Goal: Information Seeking & Learning: Learn about a topic

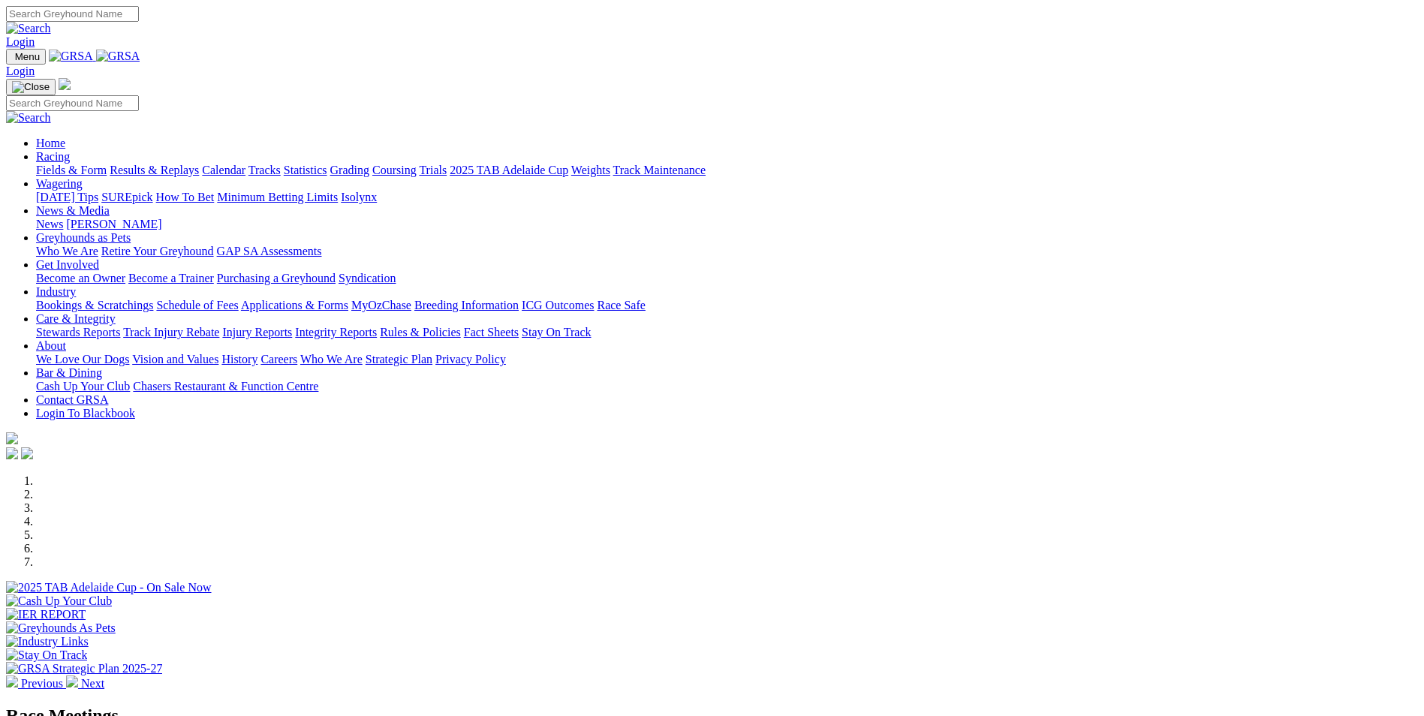
scroll to position [525, 0]
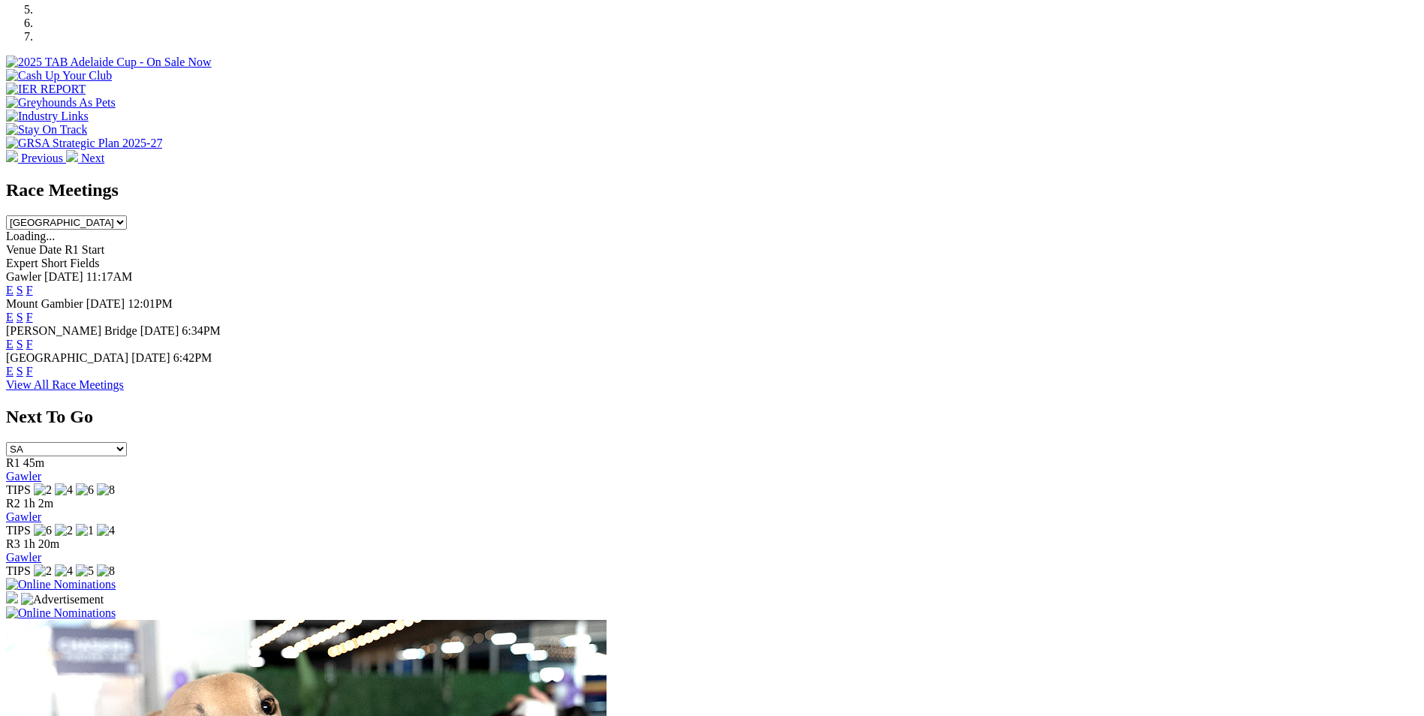
click at [33, 365] on link "F" at bounding box center [29, 371] width 7 height 13
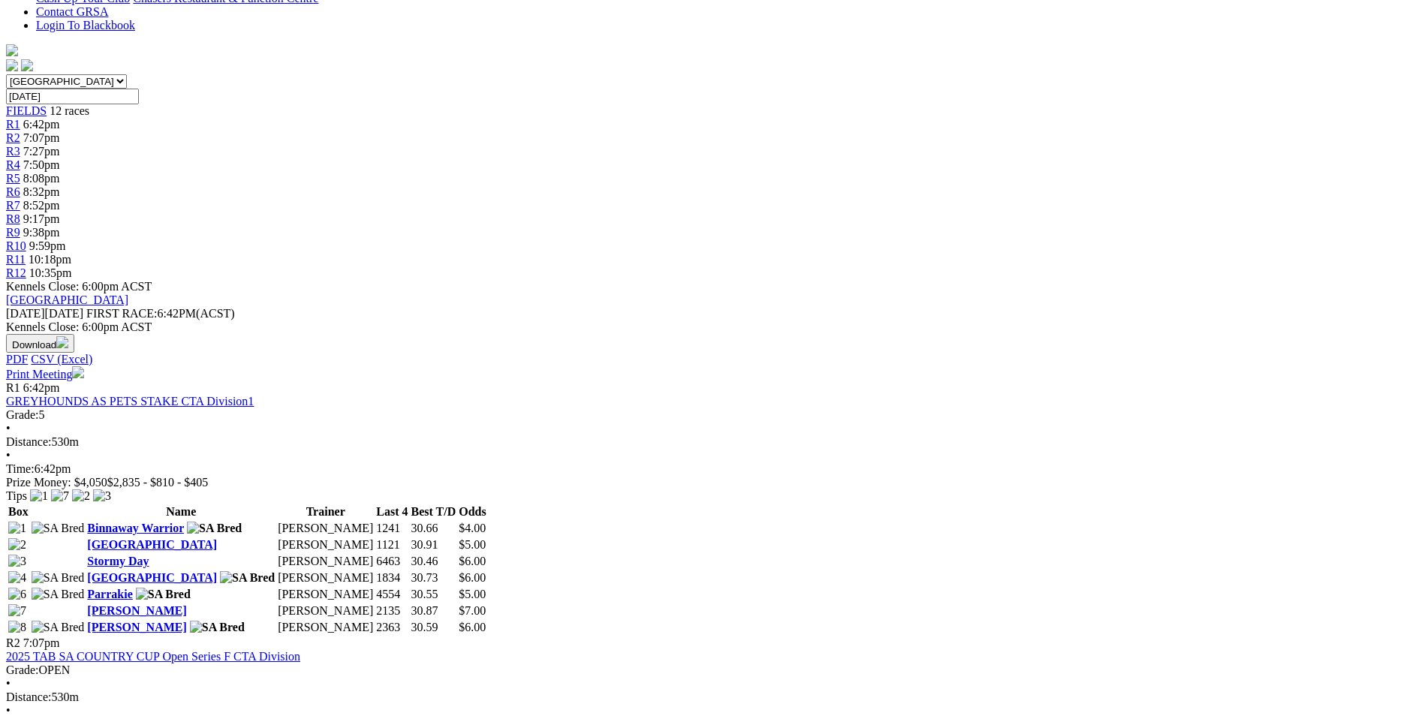
scroll to position [300, 0]
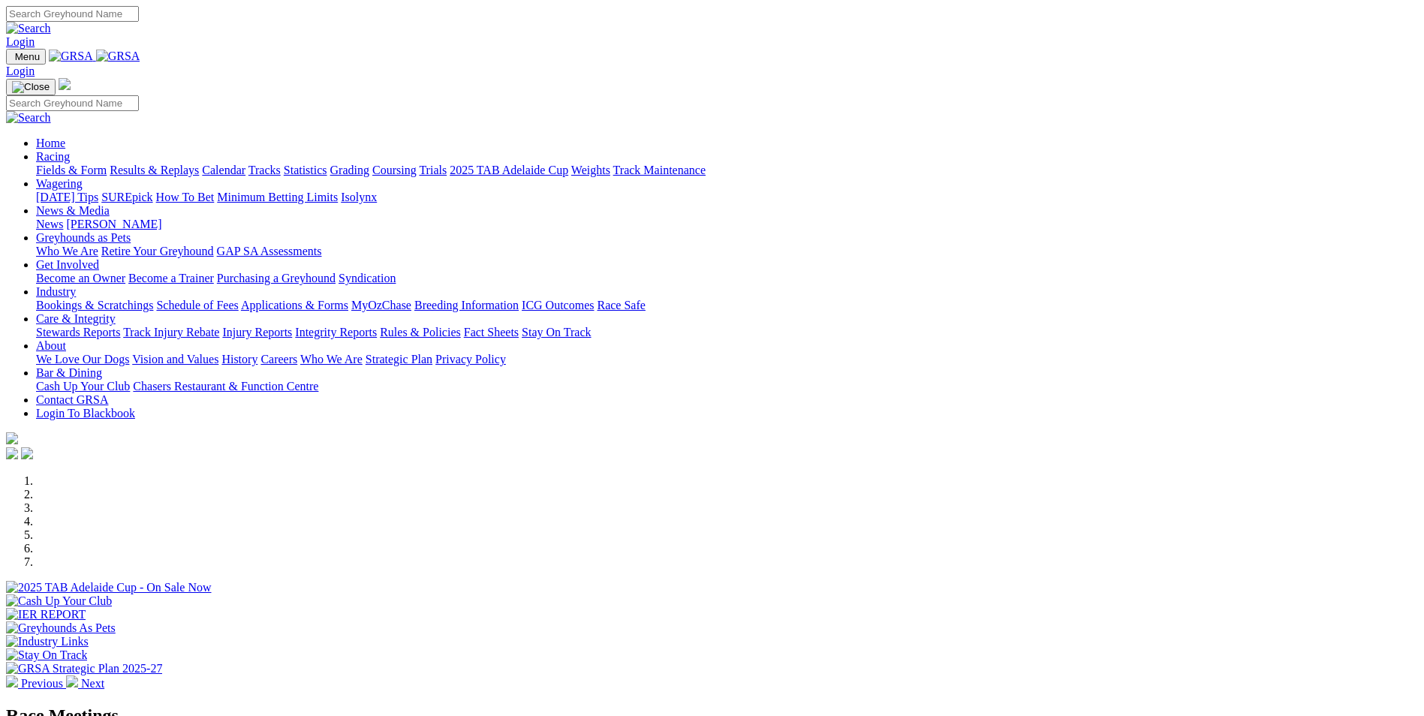
scroll to position [525, 0]
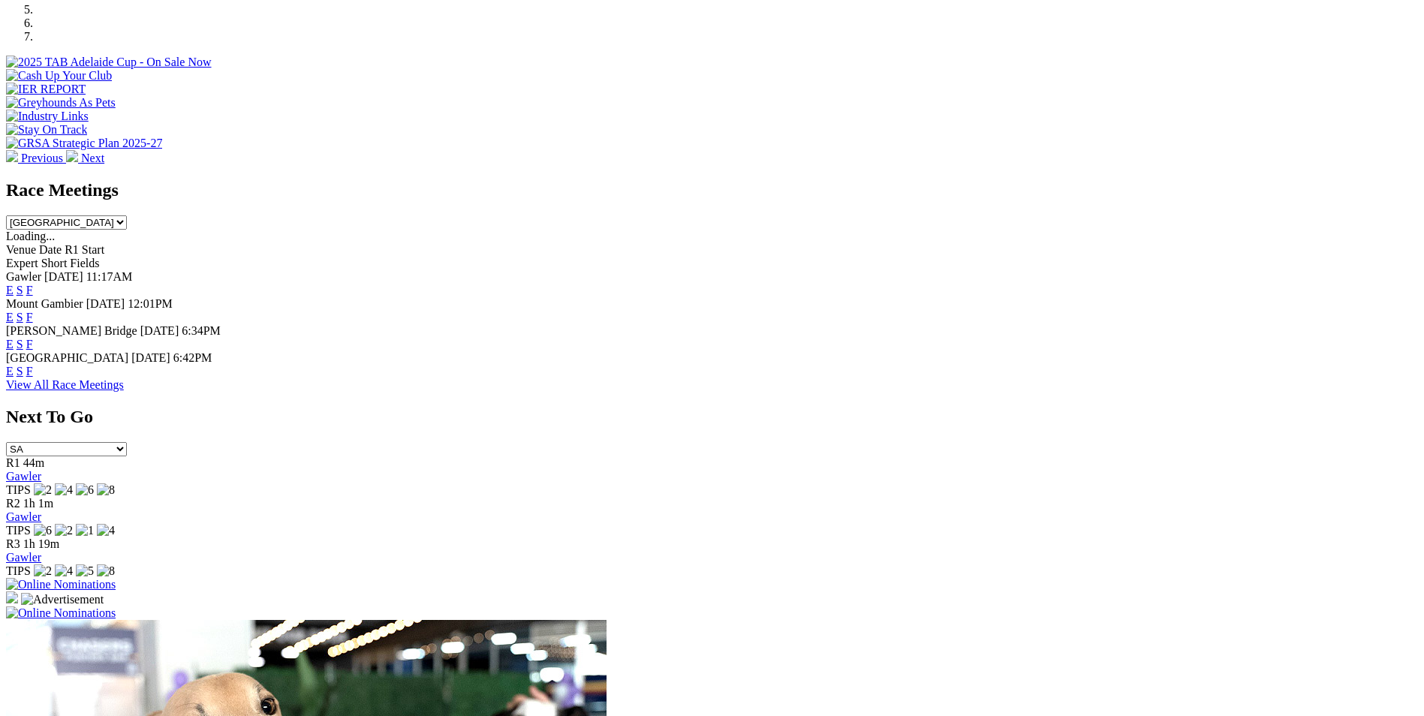
click at [14, 365] on link "E" at bounding box center [10, 371] width 8 height 13
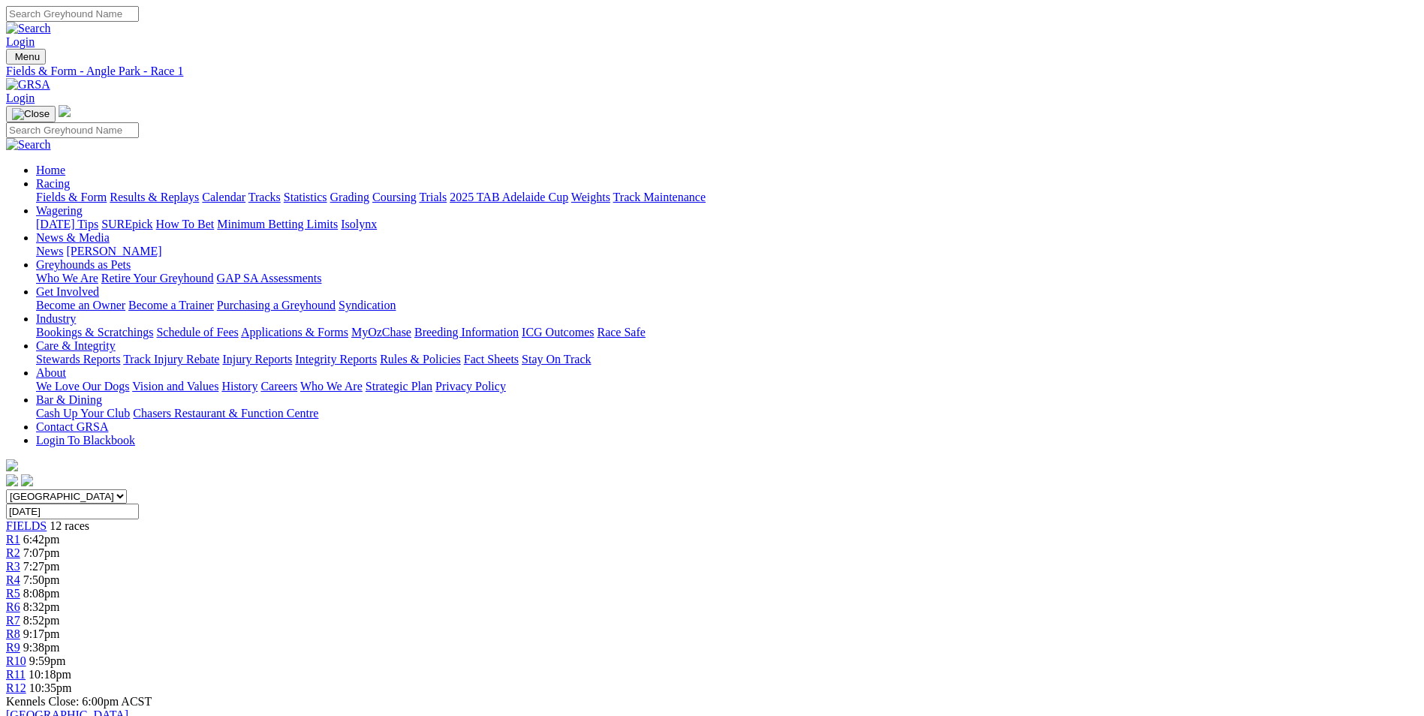
click at [60, 627] on span "9:17pm" at bounding box center [41, 633] width 37 height 13
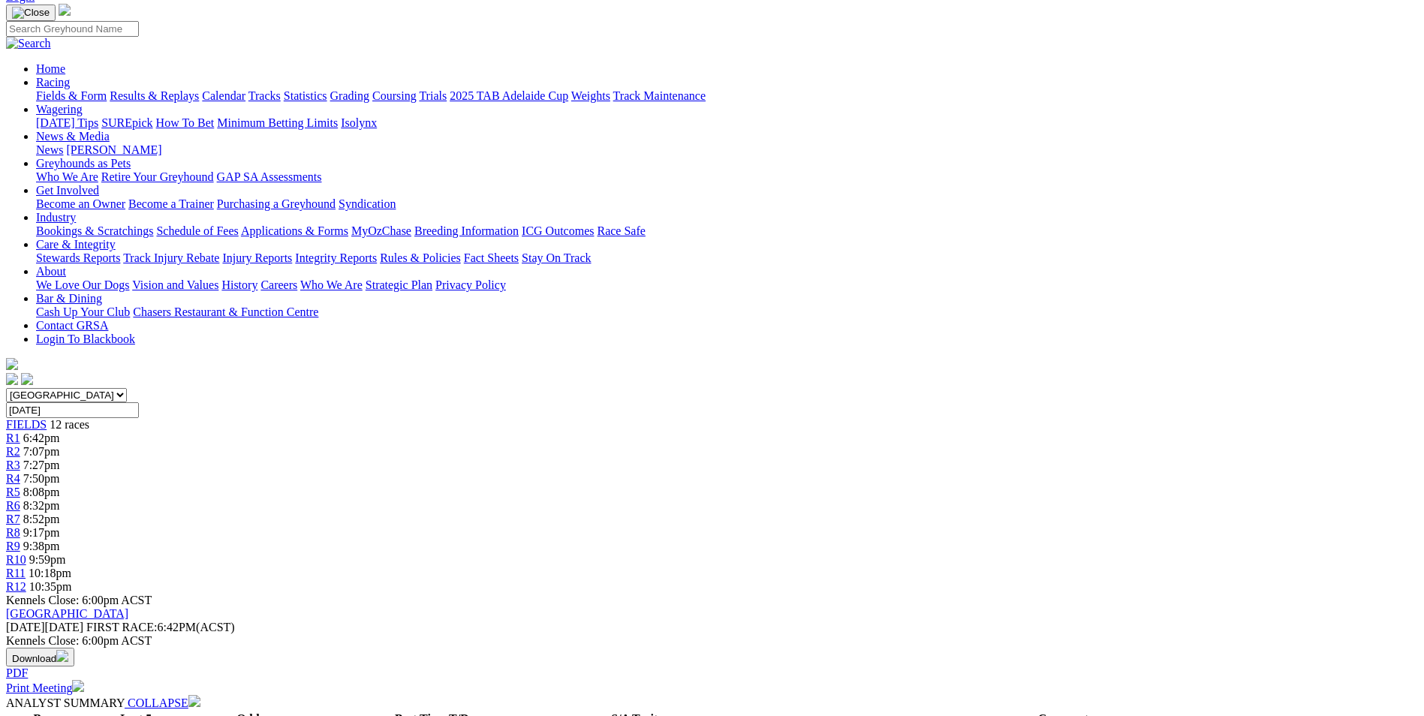
scroll to position [75, 0]
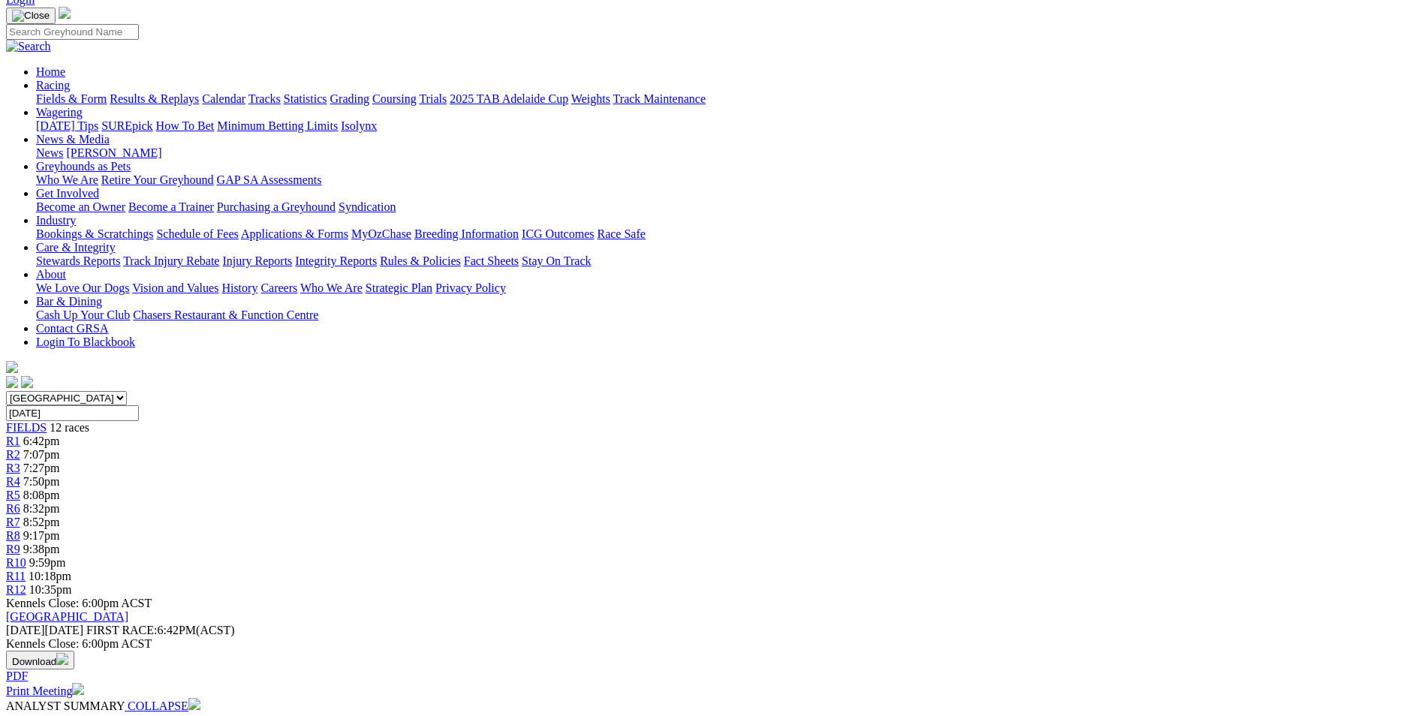
scroll to position [75, 0]
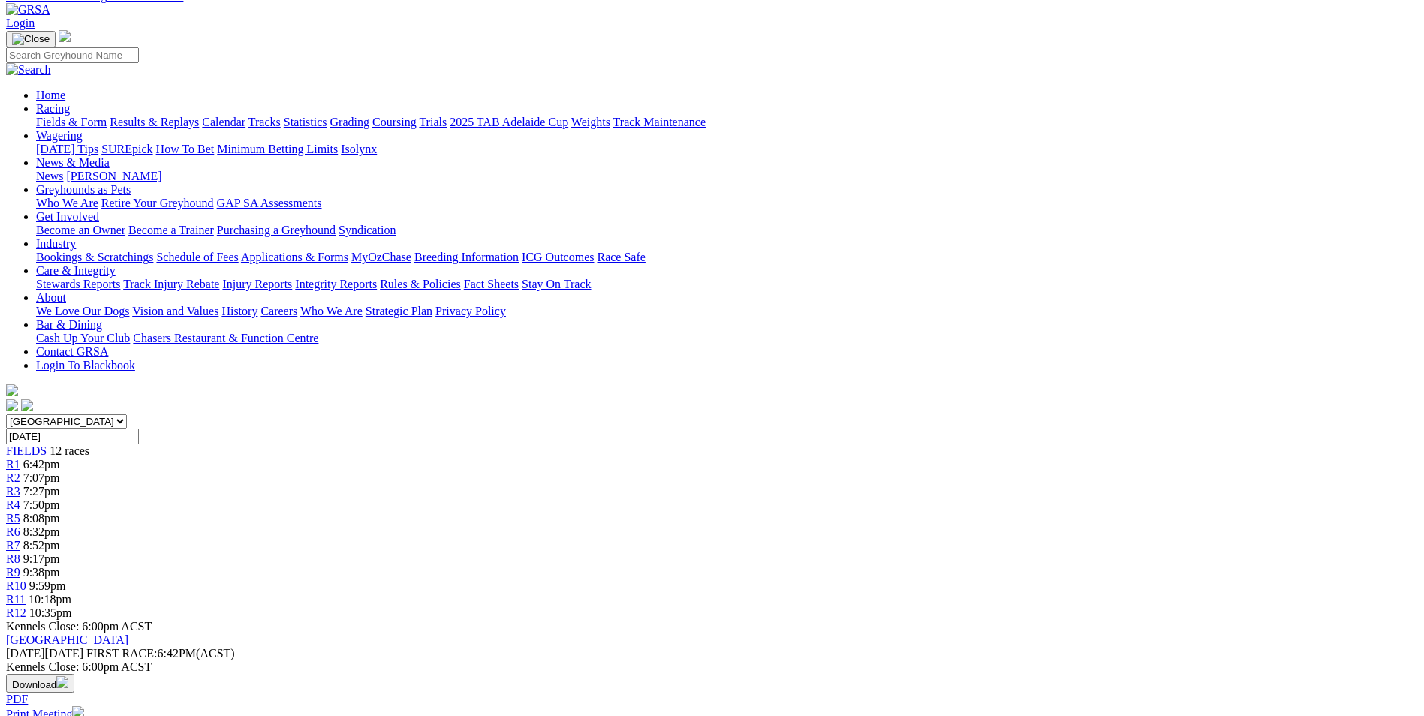
click at [60, 552] on span "9:17pm" at bounding box center [41, 558] width 37 height 13
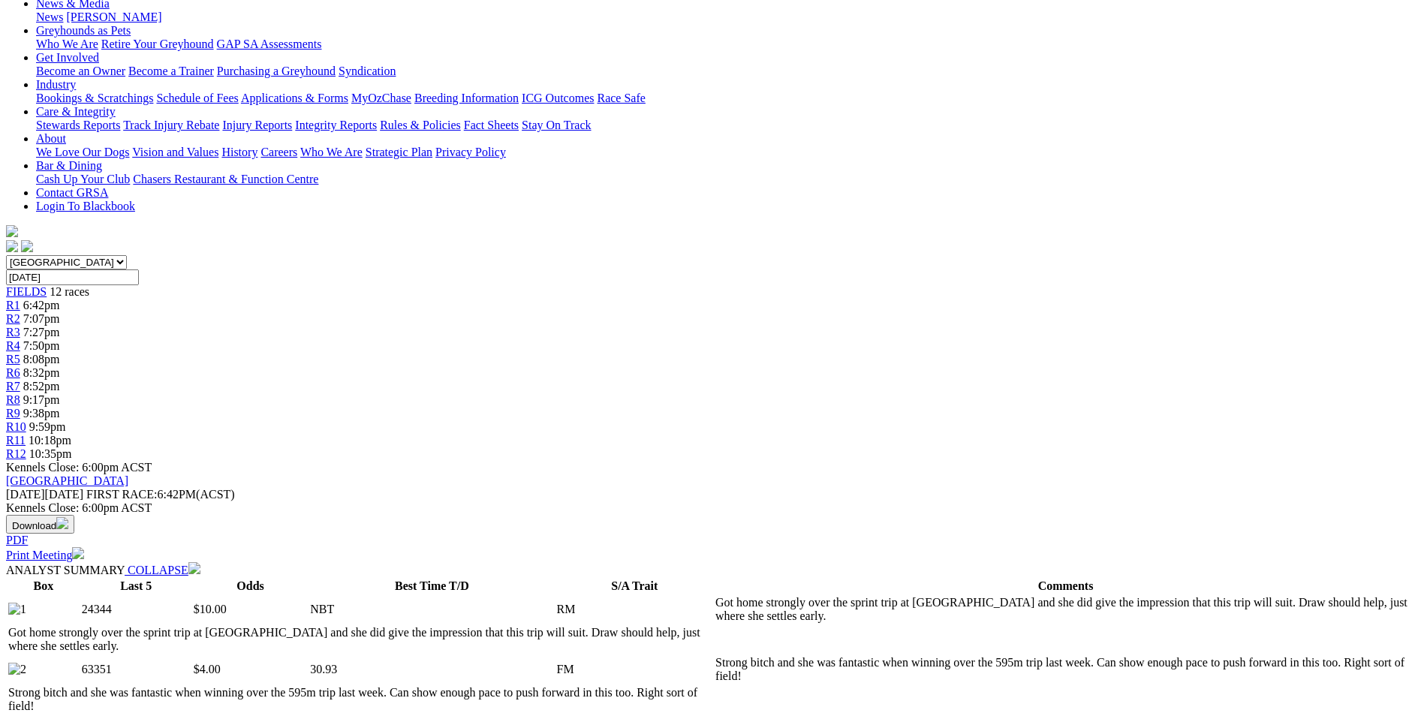
scroll to position [225, 0]
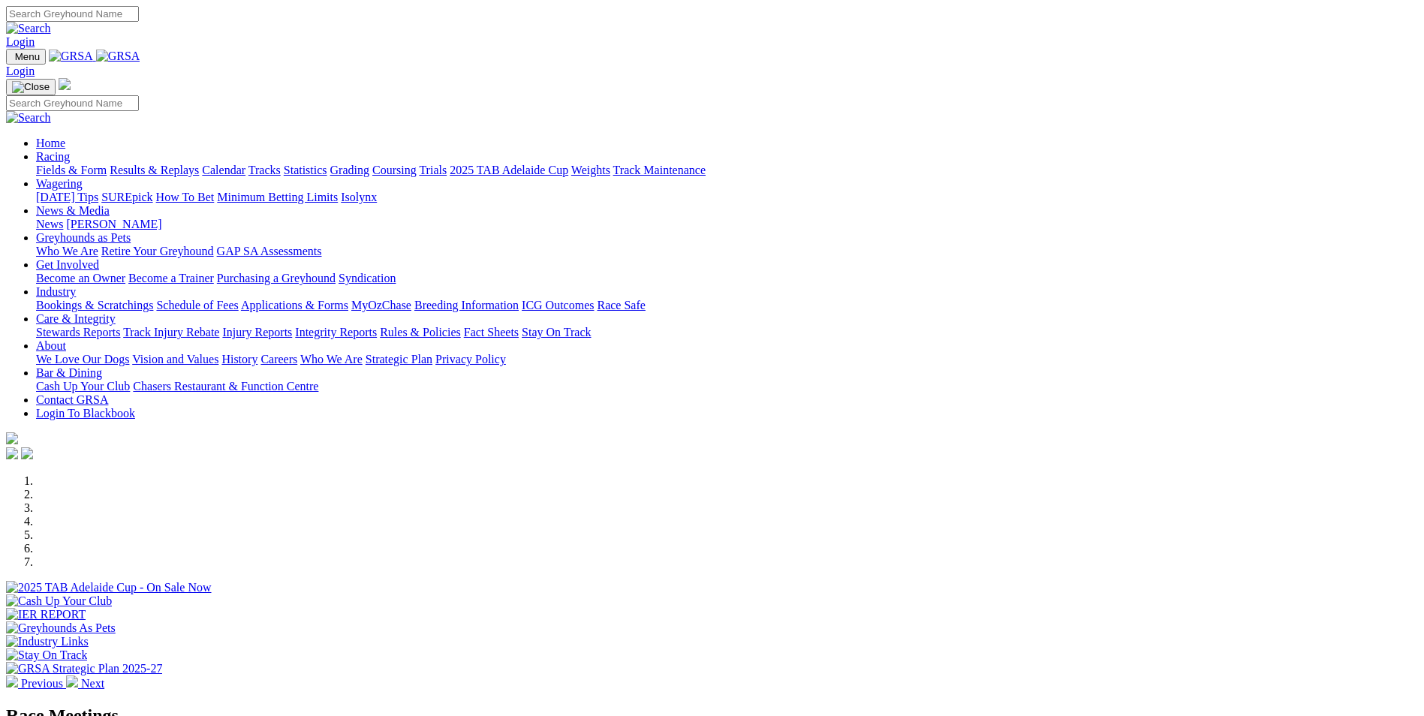
scroll to position [450, 0]
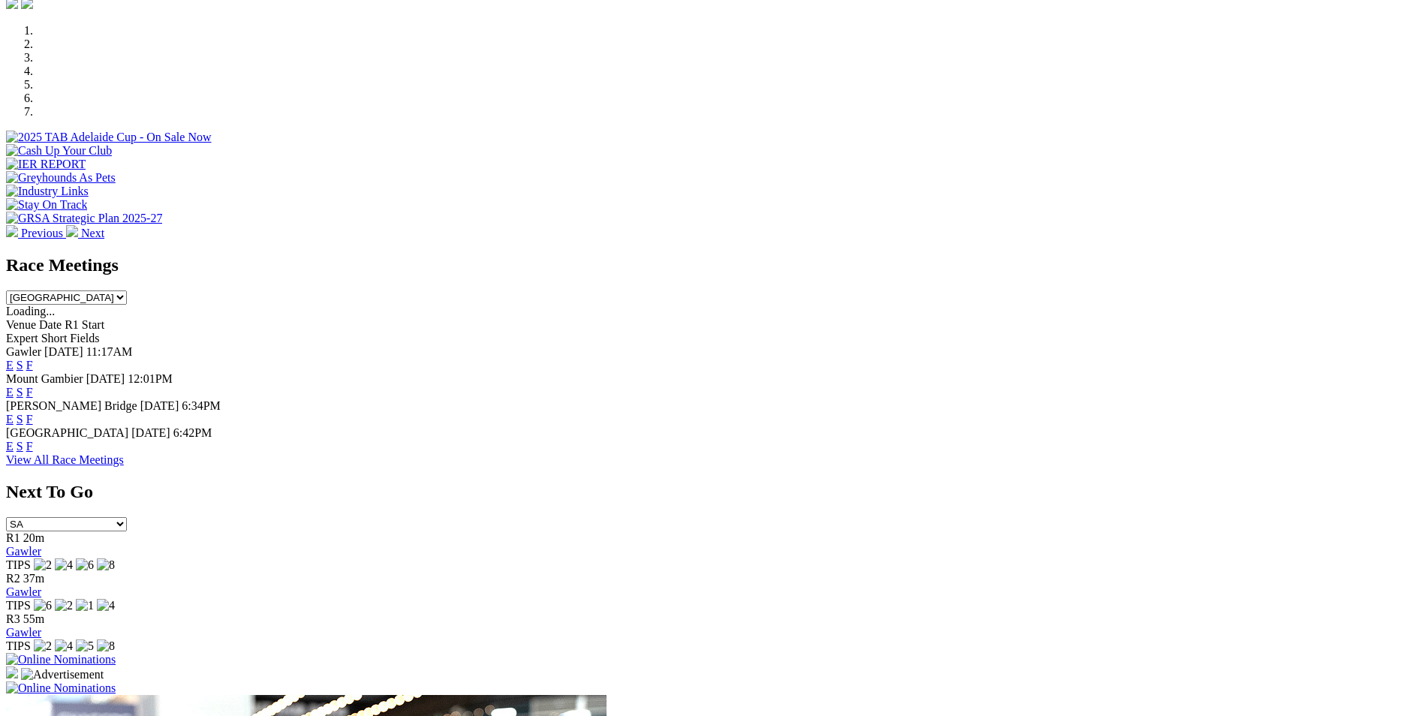
click at [33, 359] on link "F" at bounding box center [29, 365] width 7 height 13
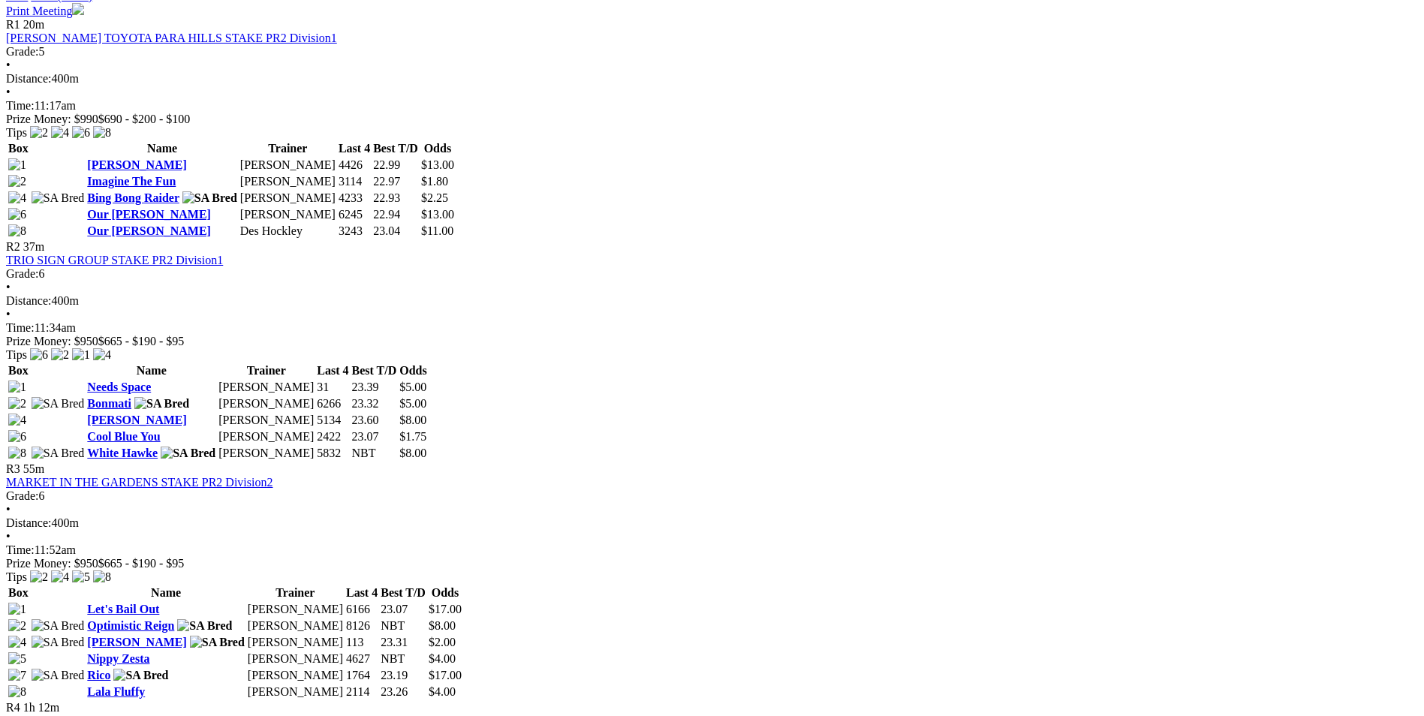
scroll to position [750, 0]
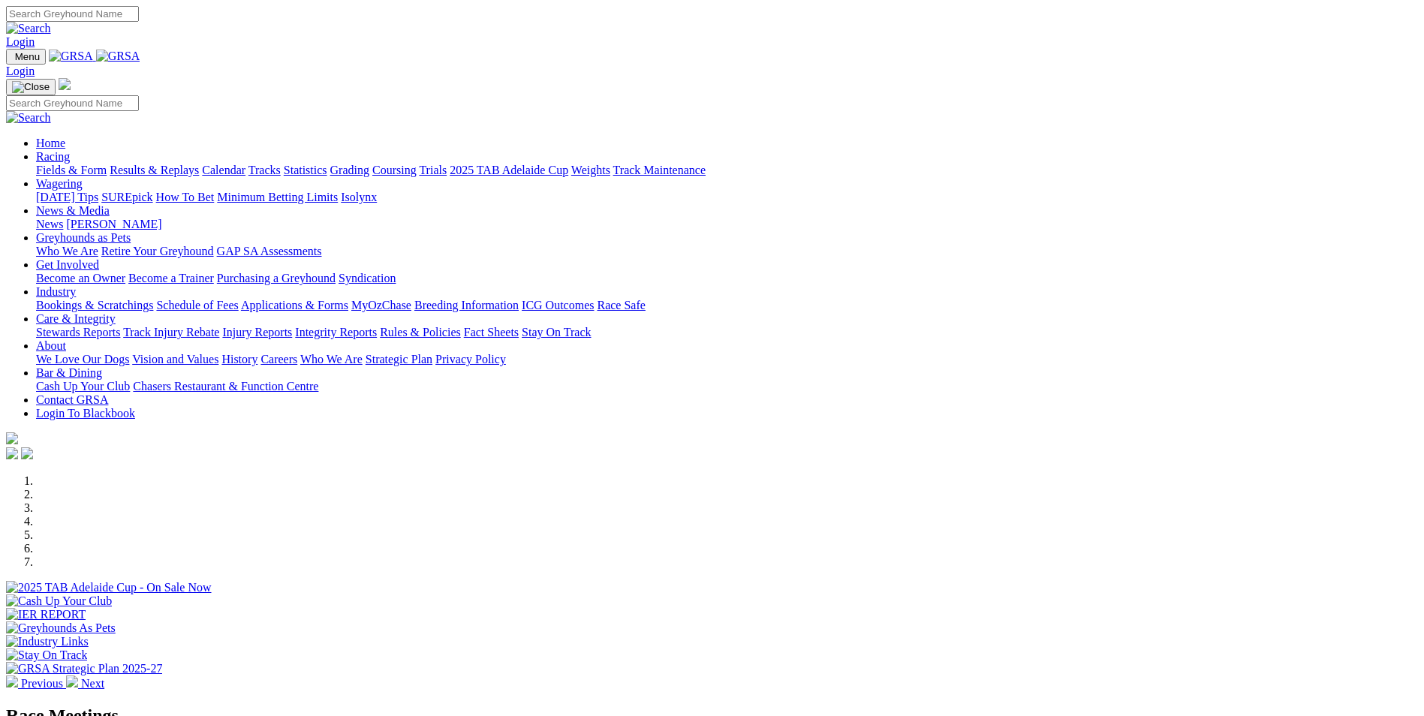
scroll to position [450, 0]
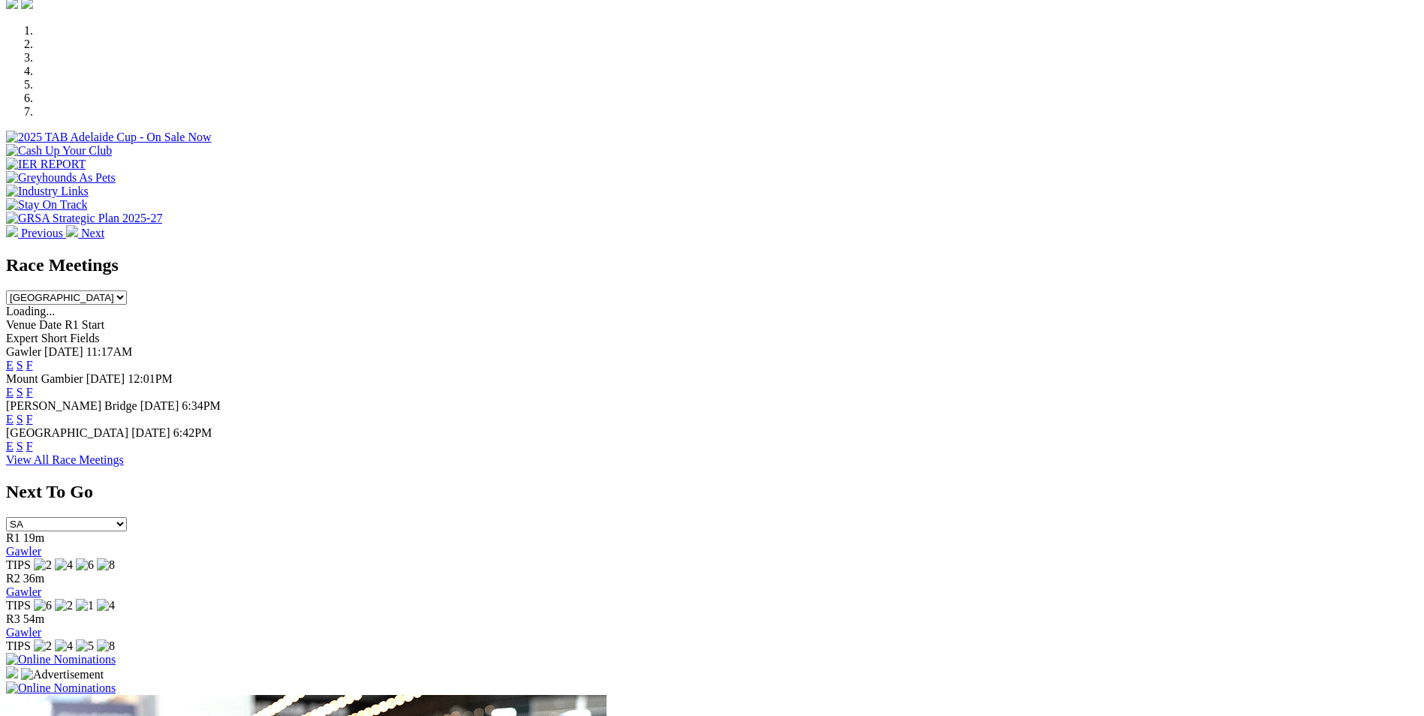
click at [23, 440] on link "S" at bounding box center [20, 446] width 7 height 13
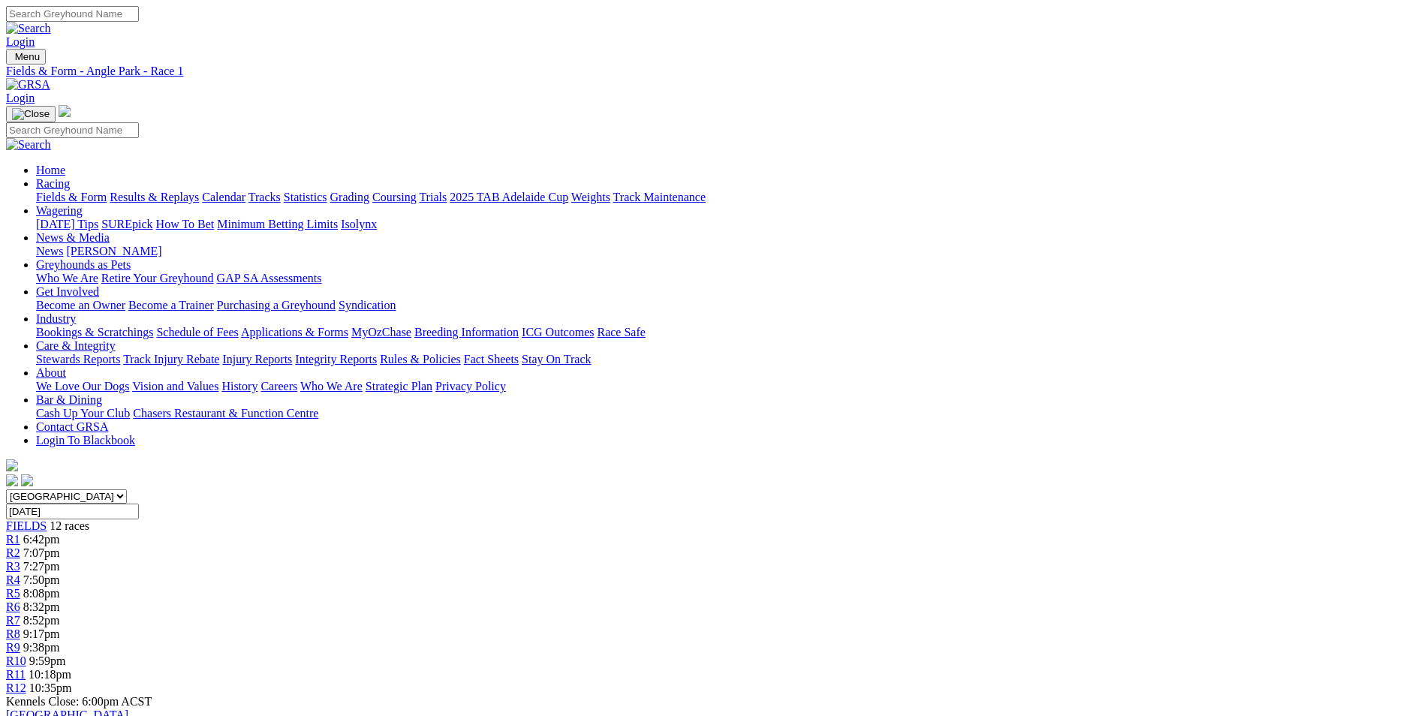
click at [20, 627] on span "R8" at bounding box center [13, 633] width 14 height 13
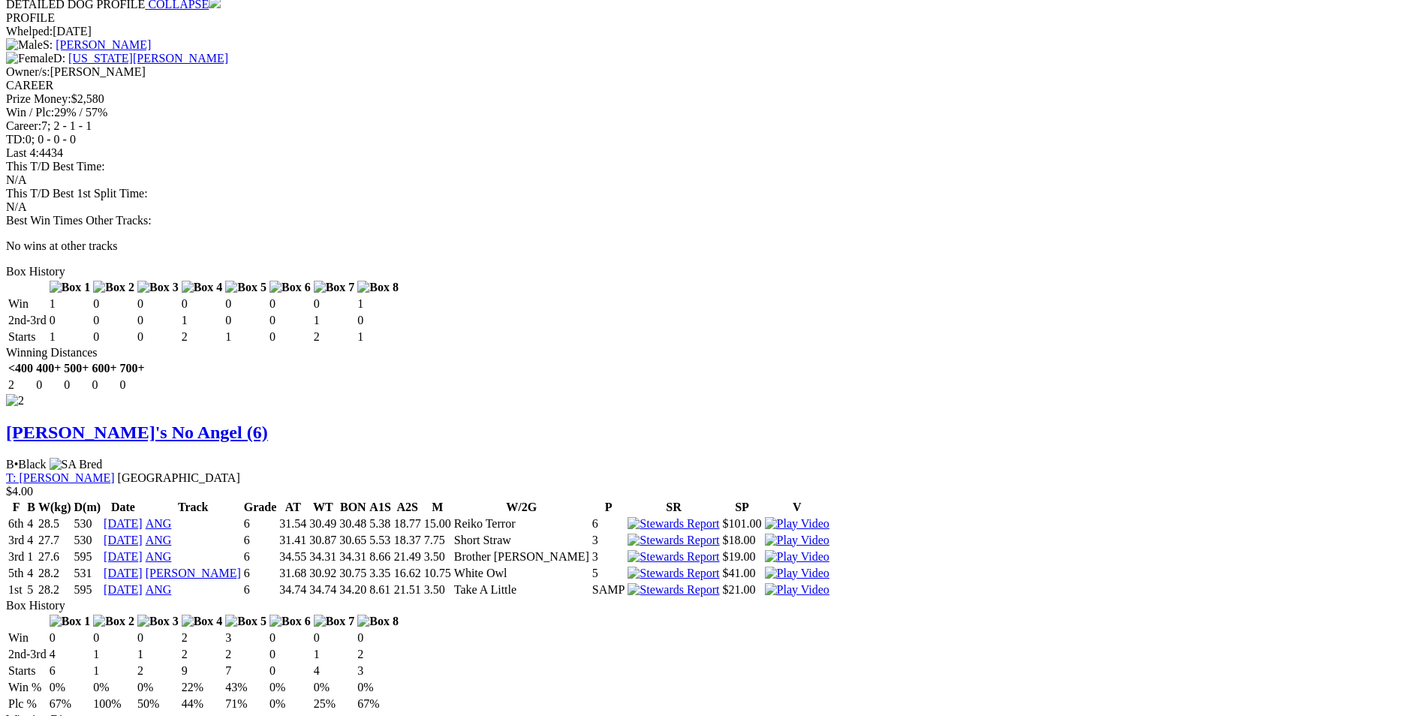
scroll to position [2026, 0]
